Goal: Task Accomplishment & Management: Complete application form

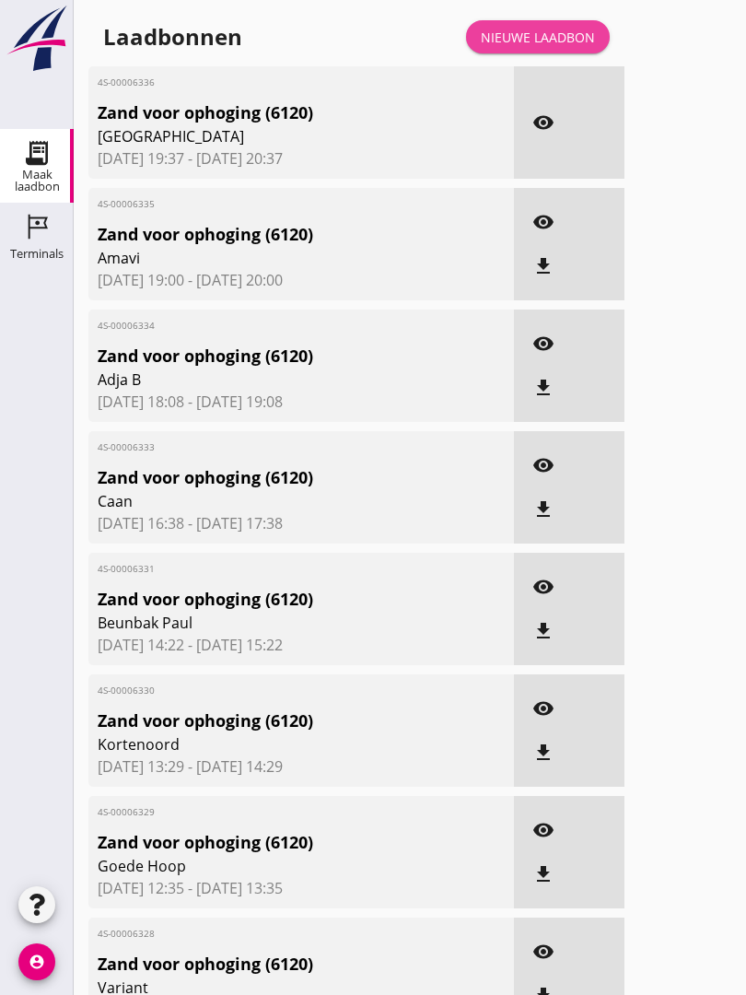
click at [561, 43] on link "Nieuwe laadbon" at bounding box center [538, 36] width 144 height 33
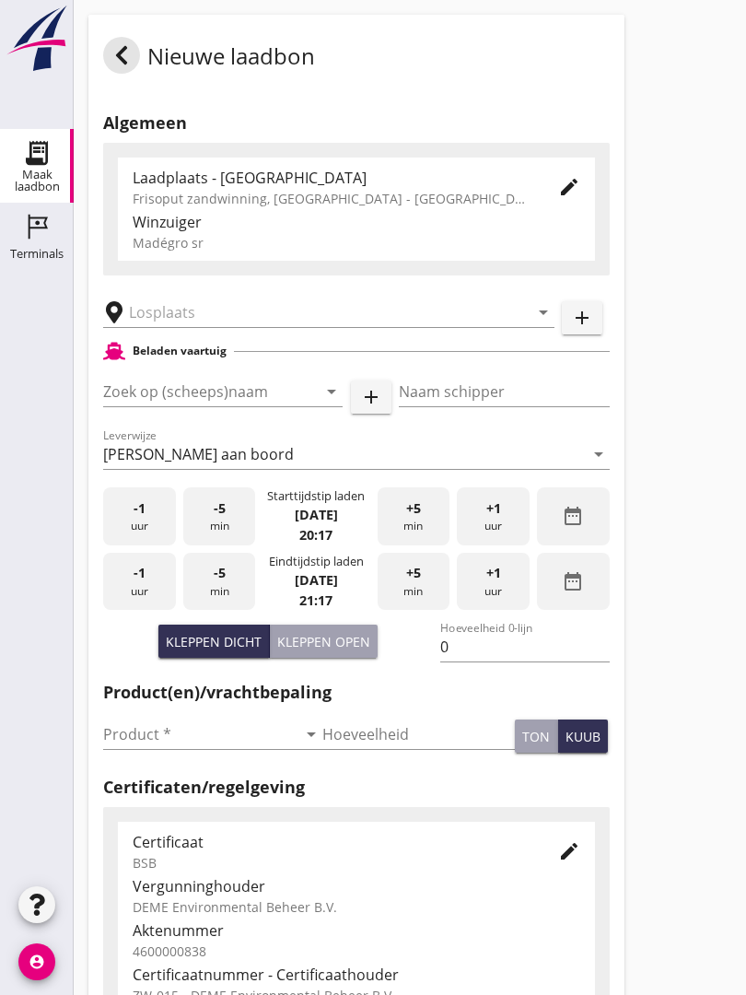
click at [244, 323] on input "text" at bounding box center [316, 312] width 374 height 29
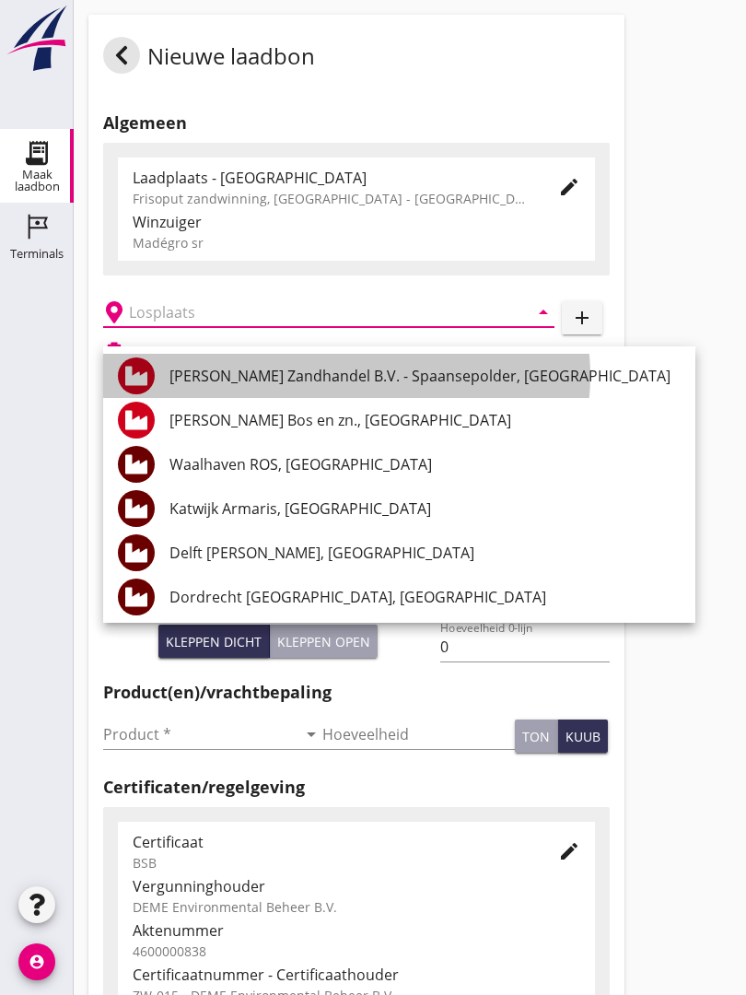
click at [416, 360] on div "[PERSON_NAME] Zandhandel B.V. - Spaansepolder, [GEOGRAPHIC_DATA]" at bounding box center [424, 376] width 511 height 44
type input "[PERSON_NAME] Zandhandel B.V. - Spaansepolder, [GEOGRAPHIC_DATA]"
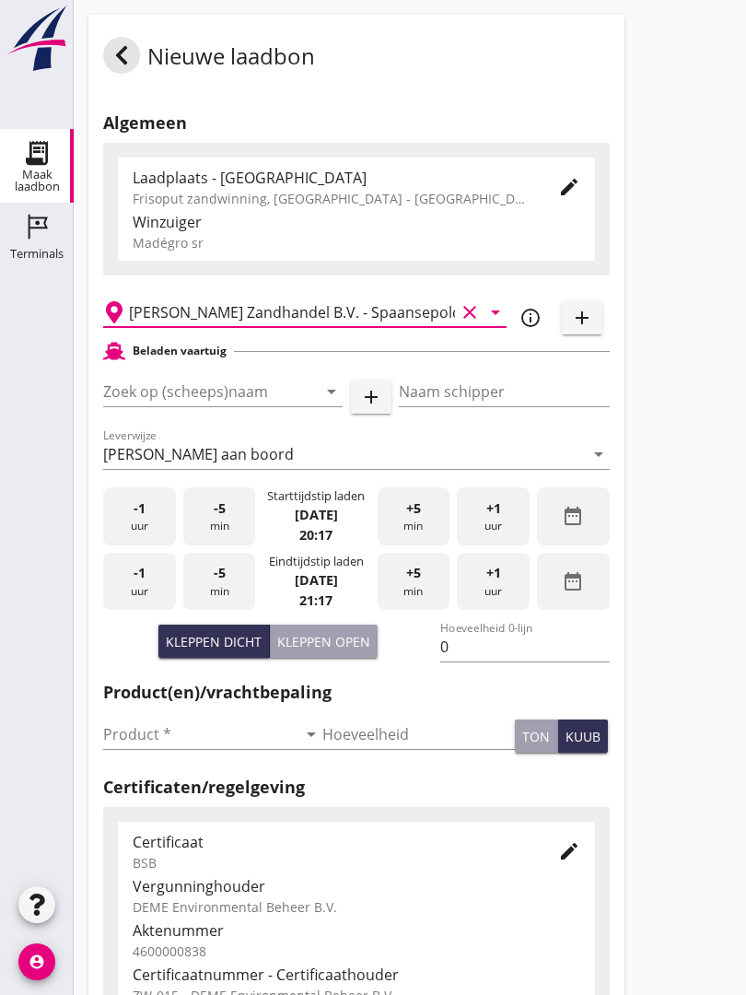
click at [271, 406] on input "Zoek op (scheeps)naam" at bounding box center [197, 391] width 188 height 29
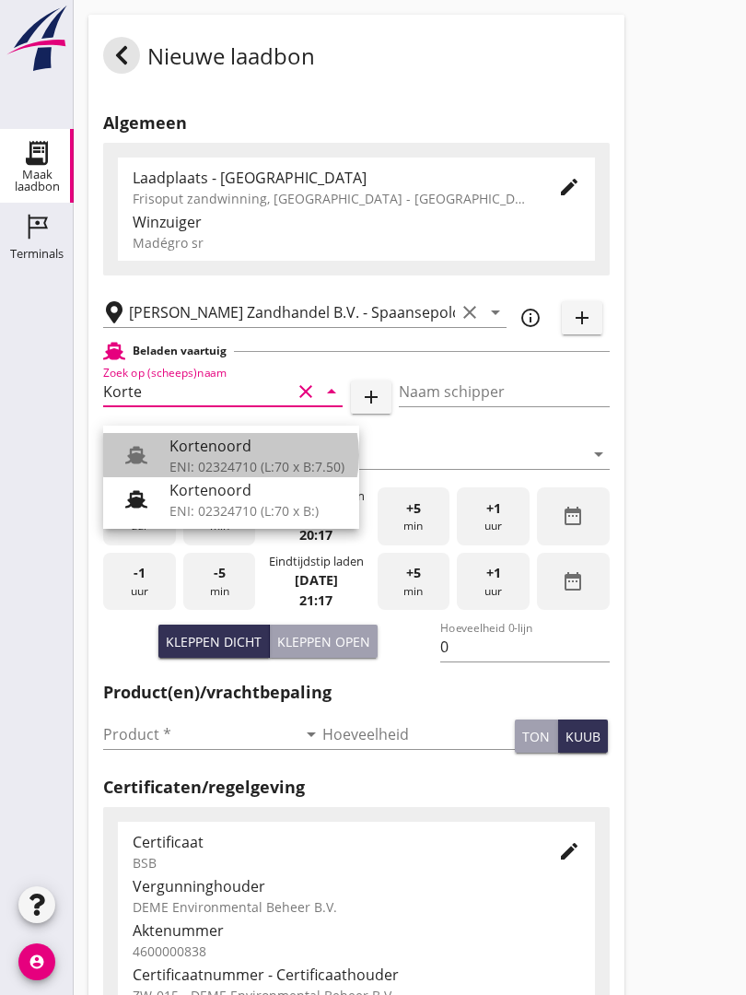
click at [226, 438] on div "Kortenoord" at bounding box center [256, 446] width 175 height 22
type input "Kortenoord"
type input "[PERSON_NAME]"
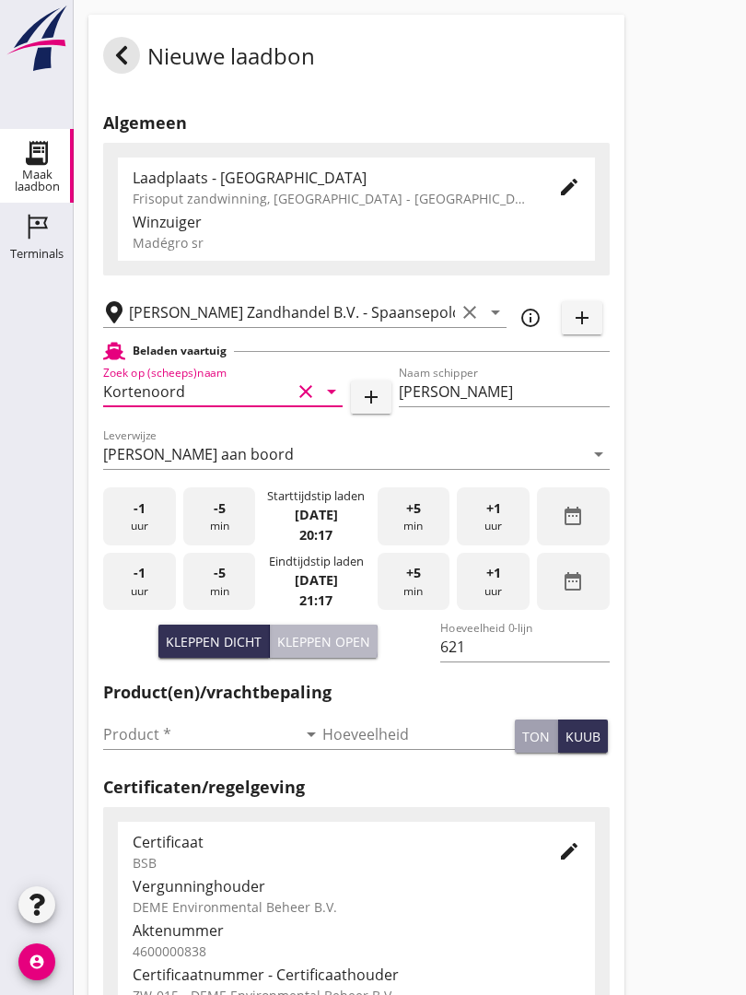
click at [315, 651] on div "Kleppen open" at bounding box center [323, 641] width 93 height 19
type input "518"
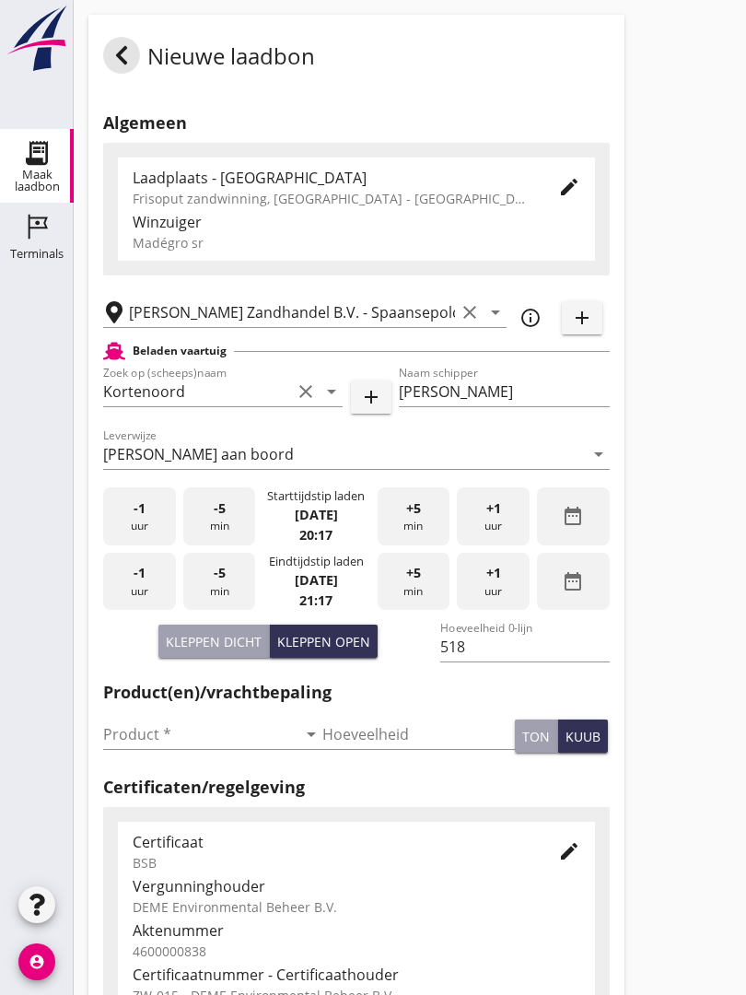
click at [145, 735] on input "Product *" at bounding box center [199, 733] width 193 height 29
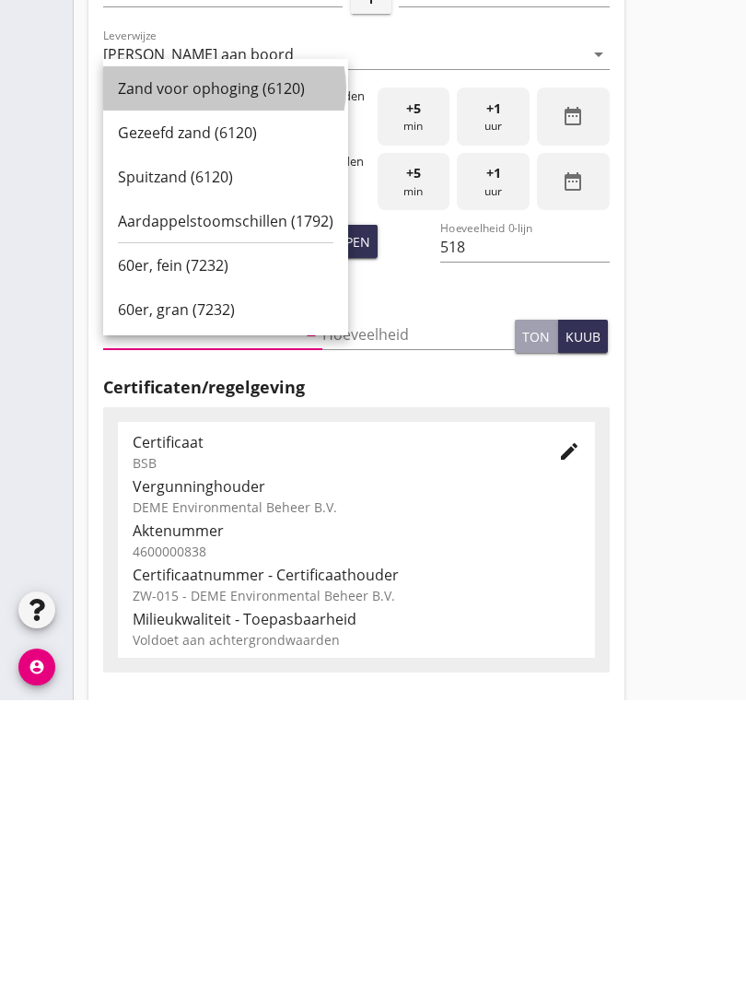
click at [235, 372] on div "Zand voor ophoging (6120)" at bounding box center [226, 383] width 216 height 22
type input "Zand voor ophoging (6120)"
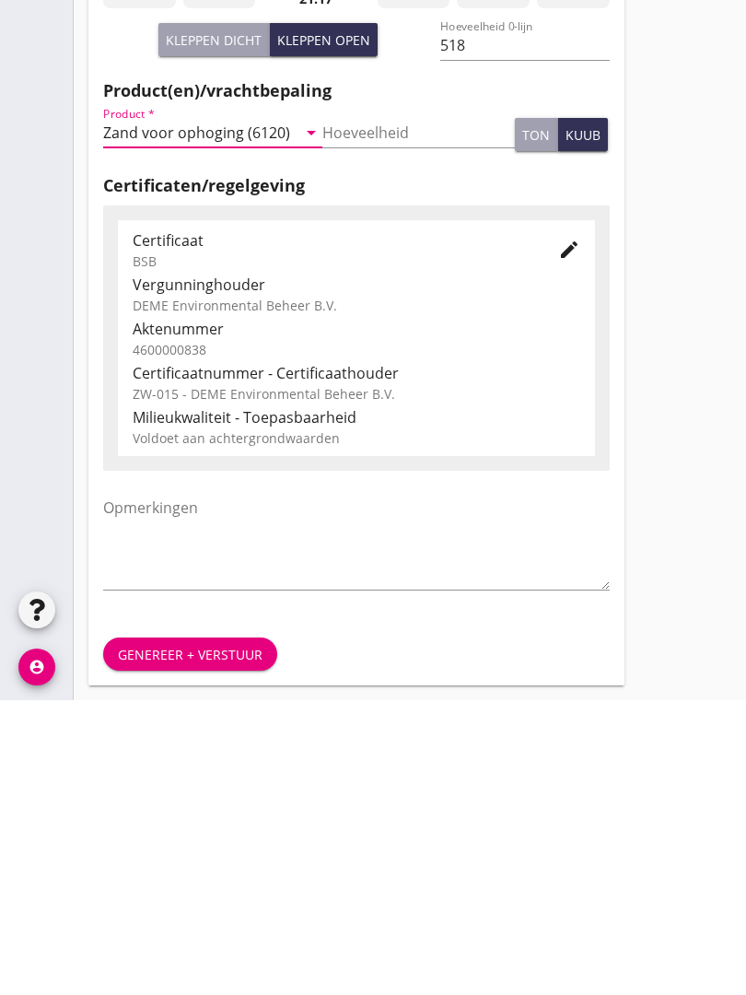
scroll to position [322, 0]
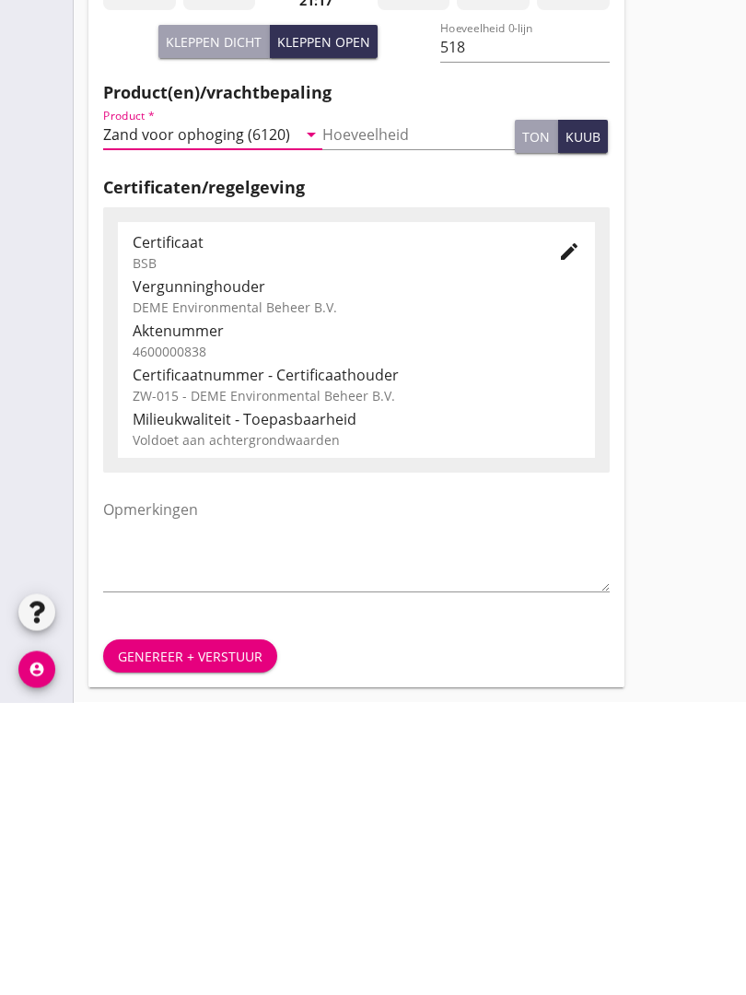
click at [207, 940] on div "Genereer + verstuur" at bounding box center [190, 949] width 145 height 19
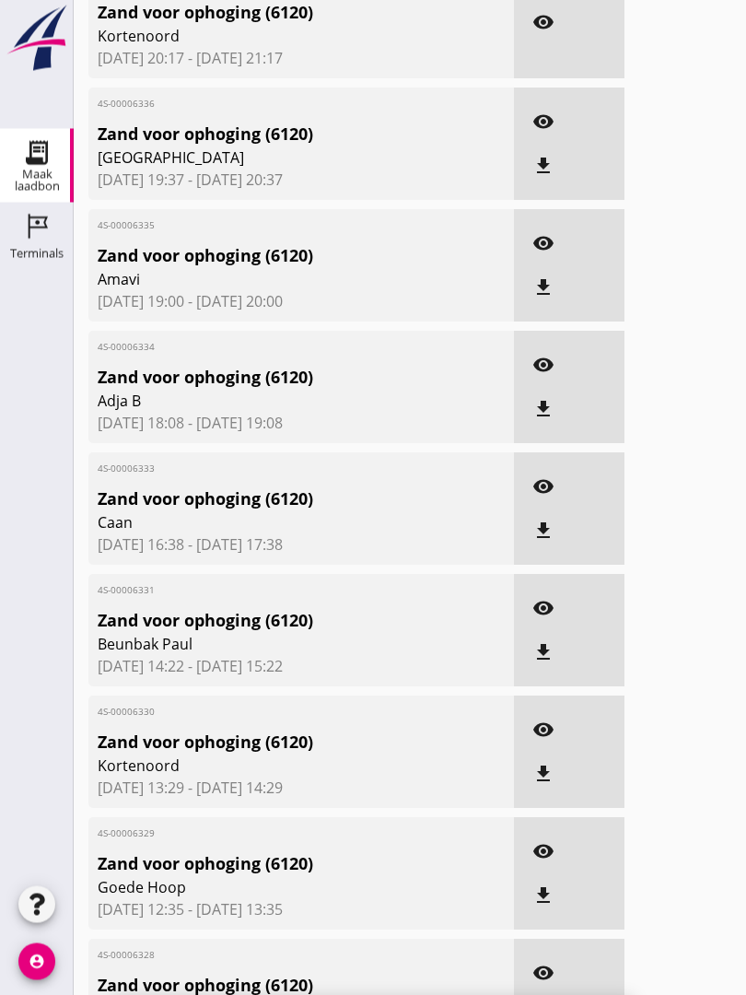
scroll to position [10, 0]
